Goal: Task Accomplishment & Management: Use online tool/utility

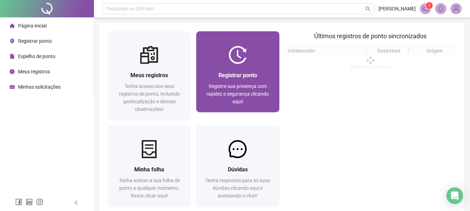
click at [247, 74] on span "Registrar ponto" at bounding box center [237, 75] width 39 height 7
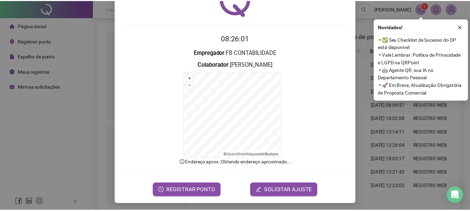
scroll to position [43, 0]
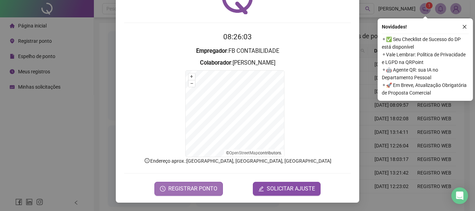
click at [178, 188] on span "REGISTRAR PONTO" at bounding box center [192, 189] width 49 height 8
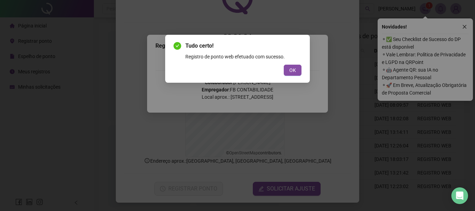
click at [283, 70] on div "OK" at bounding box center [237, 70] width 128 height 11
click at [290, 70] on span "OK" at bounding box center [292, 70] width 7 height 8
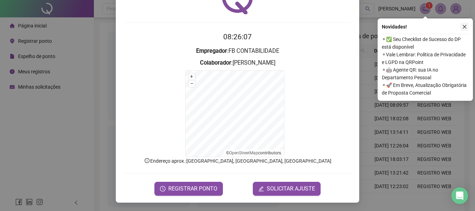
click at [464, 26] on icon "close" at bounding box center [465, 27] width 4 height 4
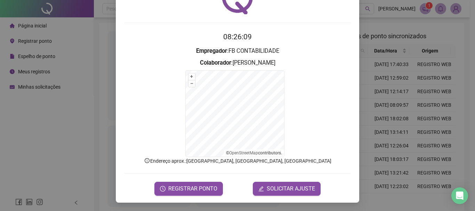
click at [38, 171] on div "Registro de ponto web 08:26:09 Empregador : FB CONTABILIDADE Colaborador : [PER…" at bounding box center [237, 105] width 475 height 211
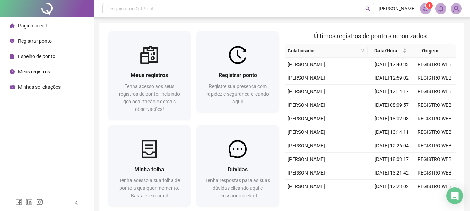
click at [39, 88] on span "Minhas solicitações" at bounding box center [39, 87] width 42 height 6
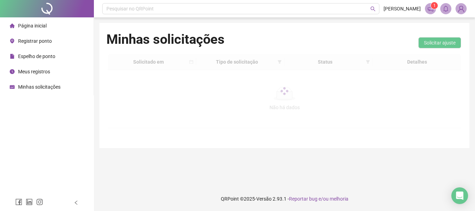
click at [40, 24] on span "Página inicial" at bounding box center [32, 26] width 29 height 6
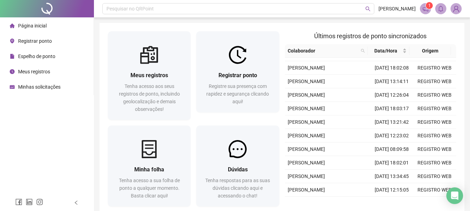
scroll to position [179, 0]
click at [25, 56] on span "Espelho de ponto" at bounding box center [36, 57] width 37 height 6
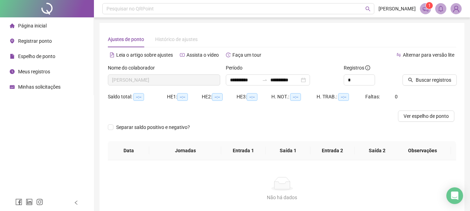
type input "**********"
click at [122, 128] on span "Separar saldo positivo e negativo?" at bounding box center [152, 127] width 79 height 8
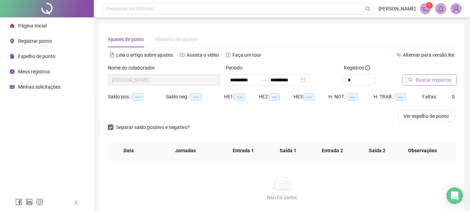
click at [414, 78] on button "Buscar registros" at bounding box center [429, 79] width 54 height 11
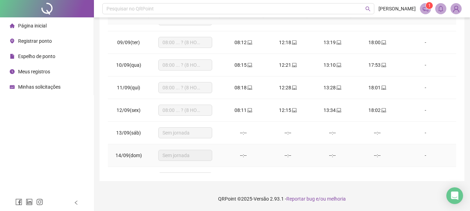
scroll to position [236, 0]
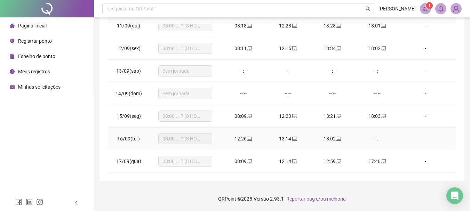
click at [126, 144] on td "16/09(ter)" at bounding box center [128, 139] width 41 height 23
click at [186, 143] on span "08:00 ... ? (8 HORAS)" at bounding box center [185, 139] width 46 height 10
click at [34, 86] on span "Minhas solicitações" at bounding box center [39, 87] width 42 height 6
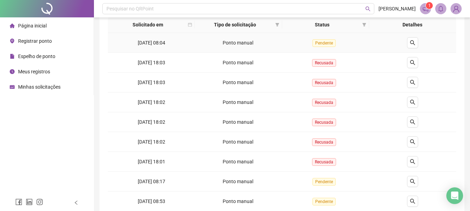
scroll to position [155, 0]
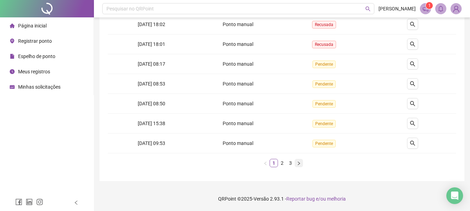
click at [298, 164] on icon "right" at bounding box center [299, 163] width 4 height 4
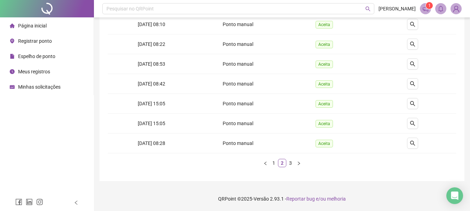
click at [299, 164] on icon "right" at bounding box center [299, 163] width 4 height 4
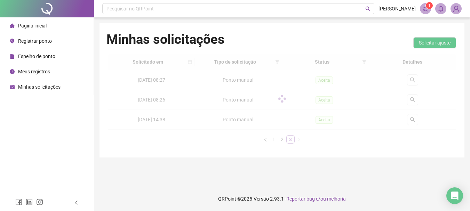
scroll to position [0, 0]
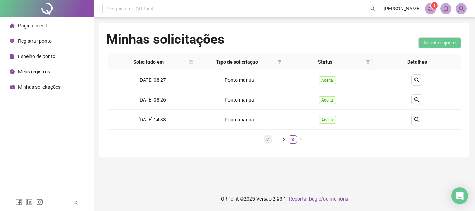
click at [269, 136] on button "button" at bounding box center [268, 139] width 8 height 8
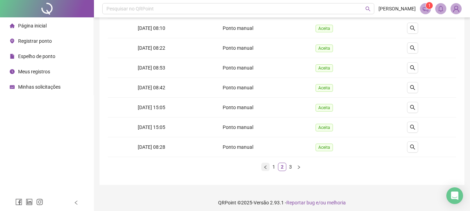
scroll to position [155, 0]
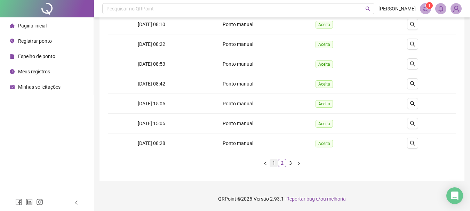
click at [273, 164] on link "1" at bounding box center [274, 163] width 8 height 8
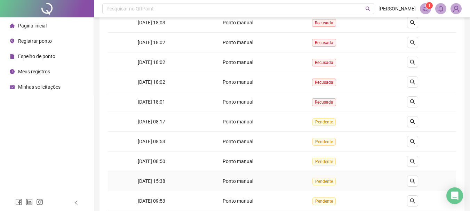
scroll to position [85, 0]
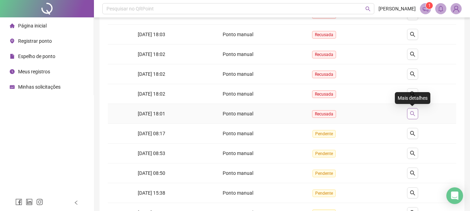
click at [417, 116] on button "button" at bounding box center [412, 113] width 11 height 11
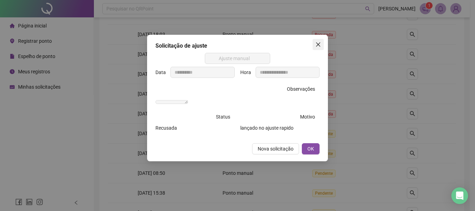
click at [323, 44] on span "Close" at bounding box center [318, 45] width 11 height 6
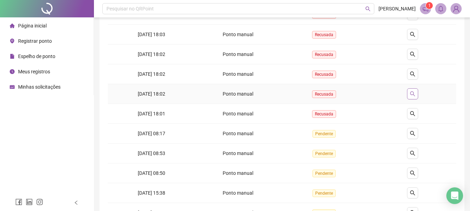
click at [412, 92] on icon "search" at bounding box center [412, 93] width 5 height 5
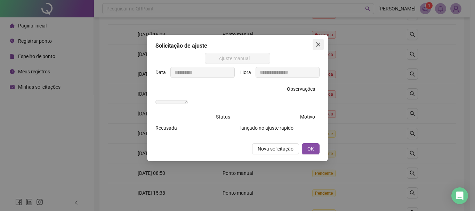
click at [319, 46] on icon "close" at bounding box center [318, 44] width 4 height 4
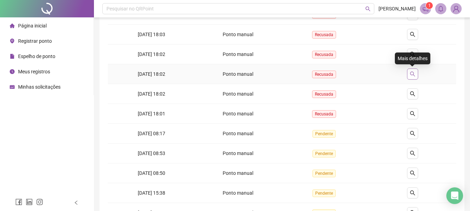
click at [413, 75] on icon "search" at bounding box center [413, 74] width 6 height 6
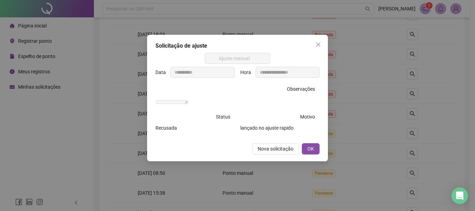
click at [320, 45] on icon "close" at bounding box center [318, 45] width 6 height 6
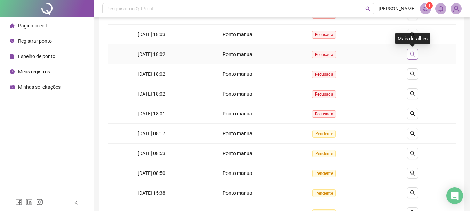
click at [415, 56] on button "button" at bounding box center [412, 54] width 11 height 11
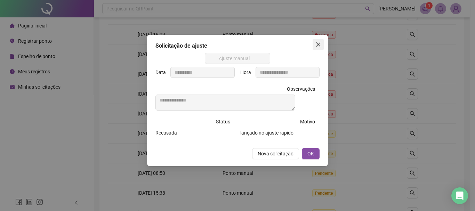
click at [317, 44] on icon "close" at bounding box center [318, 45] width 6 height 6
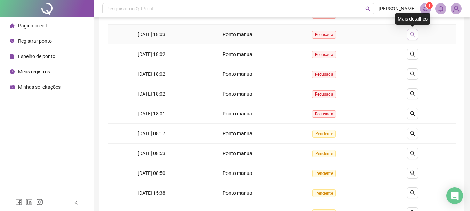
click at [414, 36] on icon "search" at bounding box center [412, 34] width 5 height 5
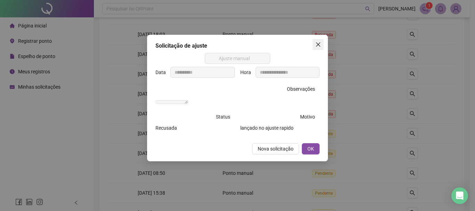
click at [320, 45] on icon "close" at bounding box center [318, 45] width 6 height 6
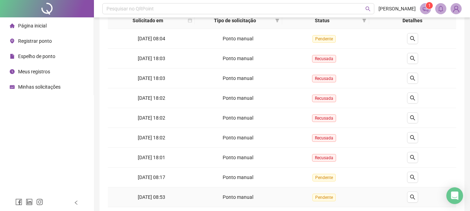
scroll to position [0, 0]
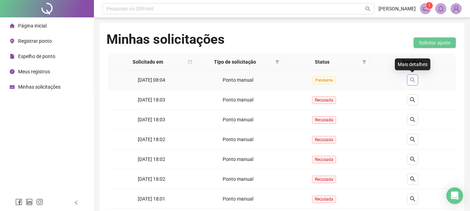
click at [413, 76] on button "button" at bounding box center [412, 79] width 11 height 11
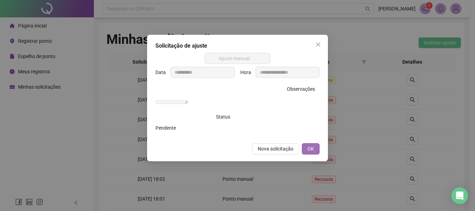
click at [312, 153] on span "OK" at bounding box center [310, 149] width 7 height 8
